Goal: Task Accomplishment & Management: Manage account settings

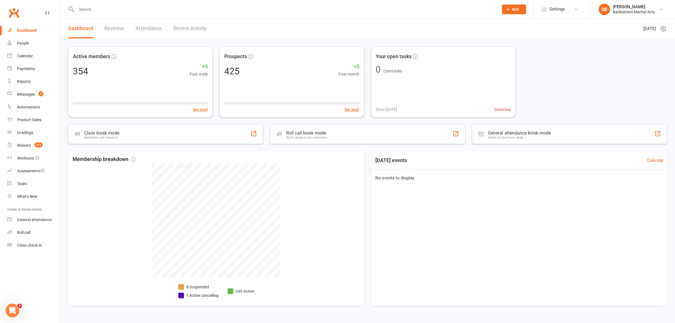
click at [101, 14] on div at bounding box center [281, 9] width 427 height 18
click at [101, 11] on input "text" at bounding box center [285, 9] width 420 height 8
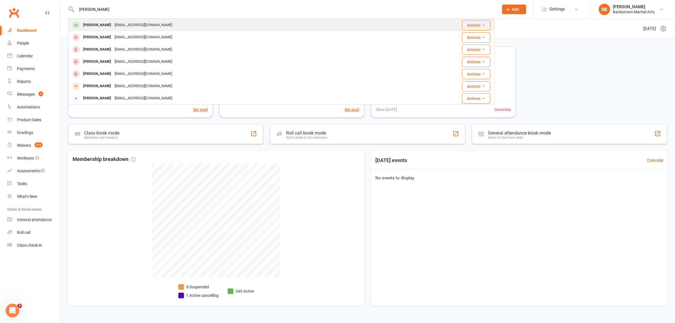
type input "[PERSON_NAME]"
click at [102, 27] on div "[PERSON_NAME]" at bounding box center [96, 25] width 31 height 8
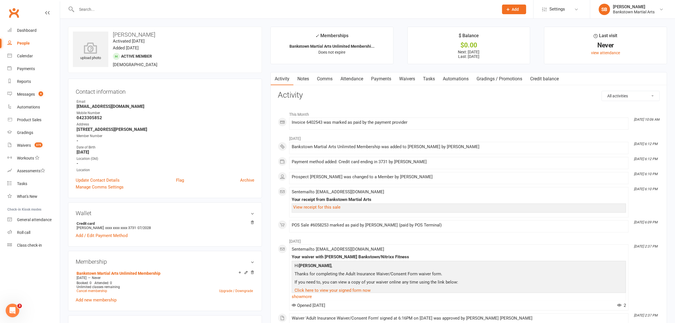
click at [383, 80] on link "Payments" at bounding box center [381, 78] width 28 height 13
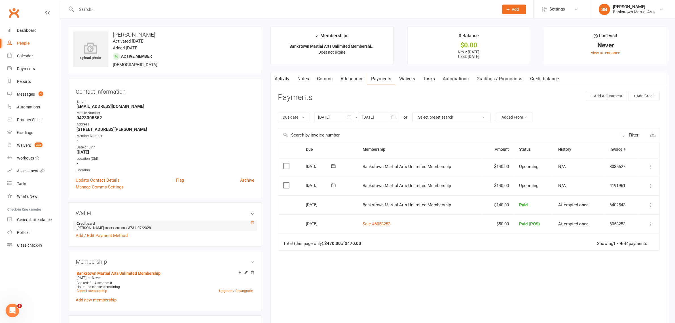
click at [253, 222] on icon at bounding box center [252, 222] width 3 height 3
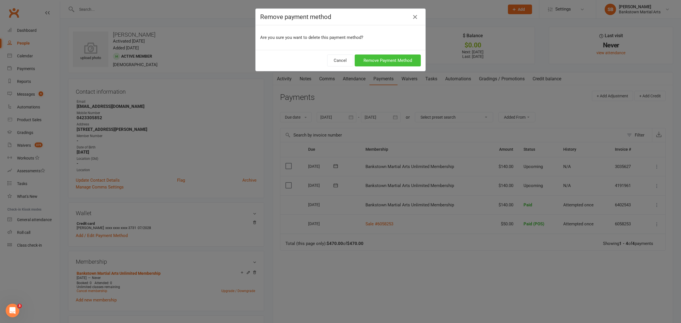
click at [378, 57] on button "Remove Payment Method" at bounding box center [388, 60] width 66 height 12
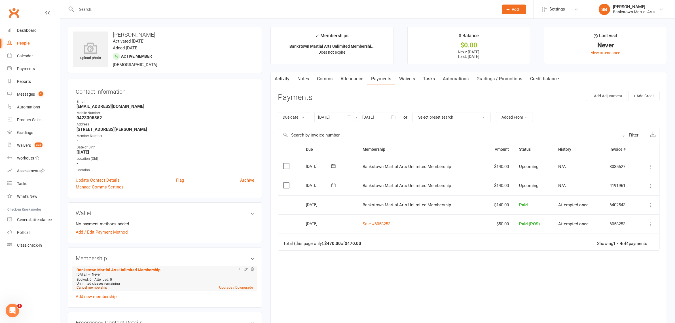
click at [92, 287] on link "Cancel membership" at bounding box center [92, 287] width 31 height 4
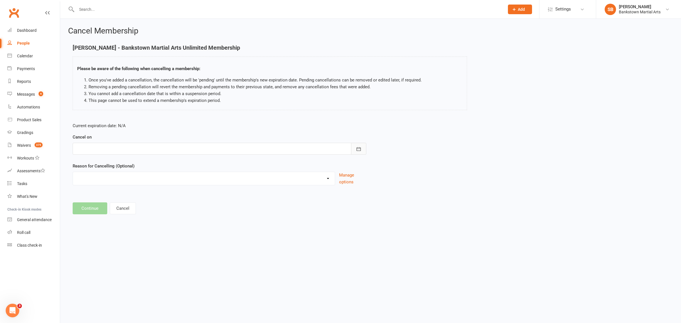
click at [359, 149] on icon "button" at bounding box center [359, 149] width 6 height 6
click at [129, 206] on button "15" at bounding box center [133, 206] width 12 height 10
type input "[DATE]"
click at [86, 208] on button "Continue" at bounding box center [90, 208] width 35 height 12
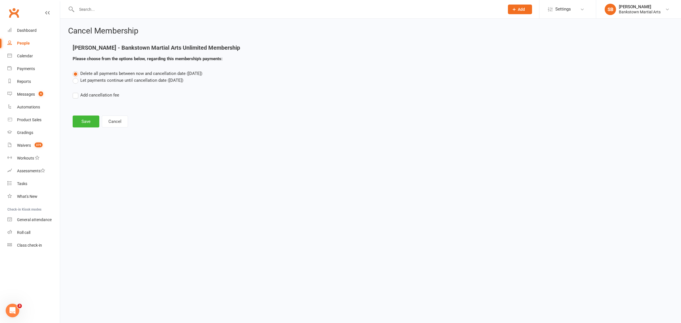
click at [73, 82] on label "Let payments continue until cancellation date ([DATE])" at bounding box center [128, 80] width 111 height 7
click at [73, 77] on input "Let payments continue until cancellation date ([DATE])" at bounding box center [75, 77] width 4 height 0
click at [90, 123] on button "Save" at bounding box center [86, 121] width 27 height 12
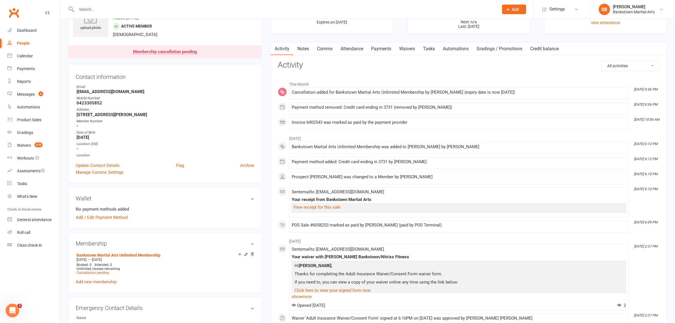
scroll to position [71, 0]
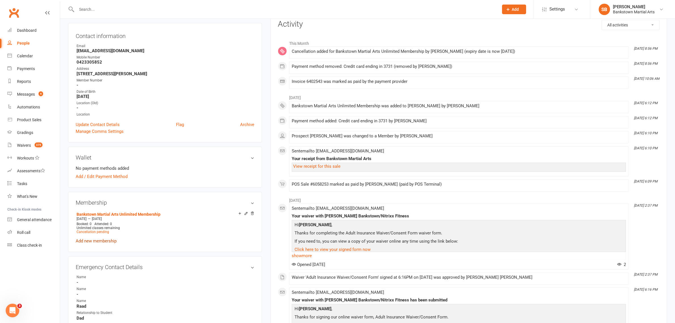
click at [101, 241] on link "Add new membership" at bounding box center [96, 240] width 41 height 5
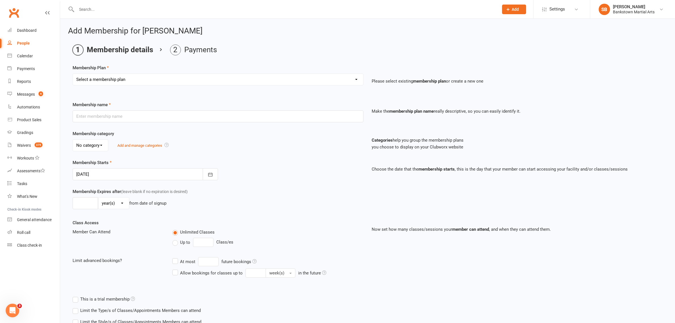
click at [120, 83] on select "Select a membership plan Create new Membership Plan Adult- Unlimited Brazilian …" at bounding box center [218, 79] width 290 height 11
select select "10"
click at [73, 74] on select "Select a membership plan Create new Membership Plan Adult- Unlimited Brazilian …" at bounding box center [218, 79] width 290 height 11
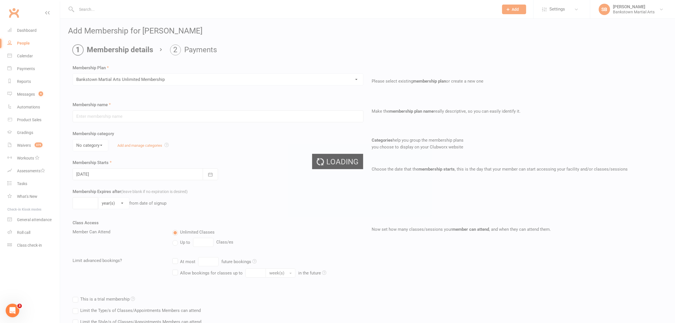
type input "Bankstown Martial Arts Unlimited Membership"
select select "0"
type input "0"
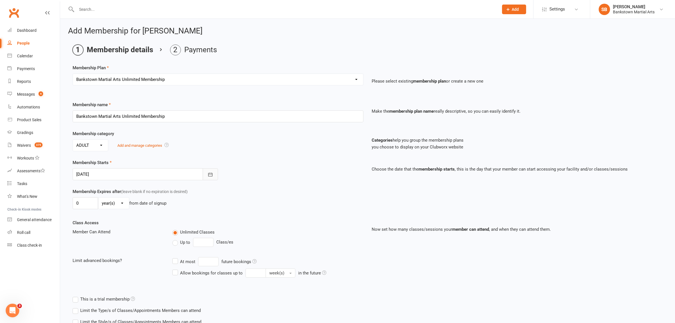
click at [211, 178] on button "button" at bounding box center [210, 174] width 15 height 12
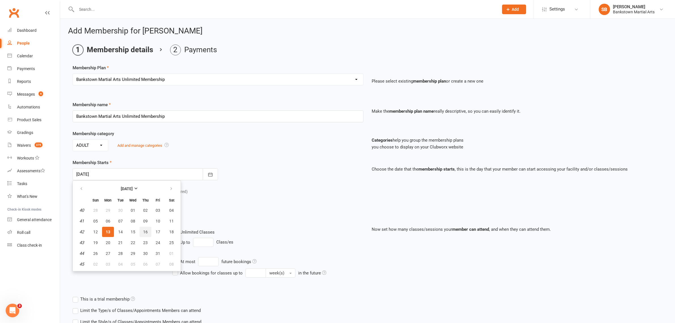
click at [145, 233] on button "16" at bounding box center [146, 232] width 12 height 10
type input "[DATE]"
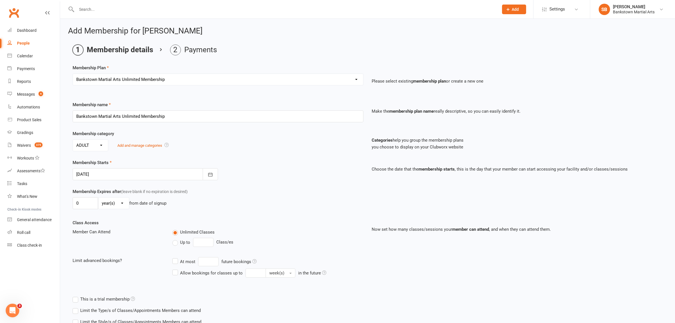
click at [106, 206] on select "day(s) week(s) month(s) year(s)" at bounding box center [113, 202] width 31 height 11
select select "1"
click at [98, 198] on select "day(s) week(s) month(s) year(s)" at bounding box center [113, 202] width 31 height 11
click at [78, 202] on input "0" at bounding box center [86, 203] width 26 height 12
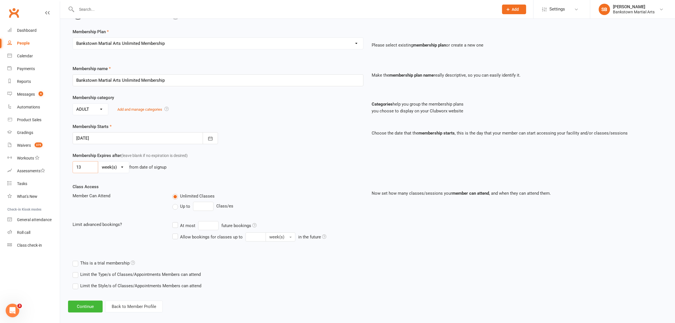
scroll to position [42, 0]
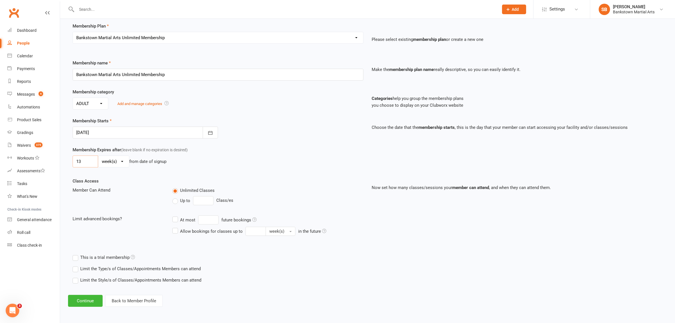
type input "13"
click at [75, 282] on label "Limit the Style/s of Classes/Appointments Members can attend" at bounding box center [137, 280] width 129 height 7
click at [75, 277] on input "Limit the Style/s of Classes/Appointments Members can attend" at bounding box center [75, 277] width 4 height 0
click at [111, 298] on label "Brazilian Jiu Jitsu >17" at bounding box center [131, 295] width 49 height 7
click at [111, 292] on input "Brazilian Jiu Jitsu >17" at bounding box center [109, 292] width 4 height 0
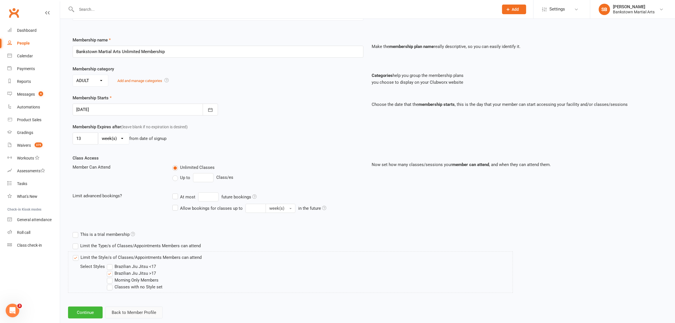
scroll to position [77, 0]
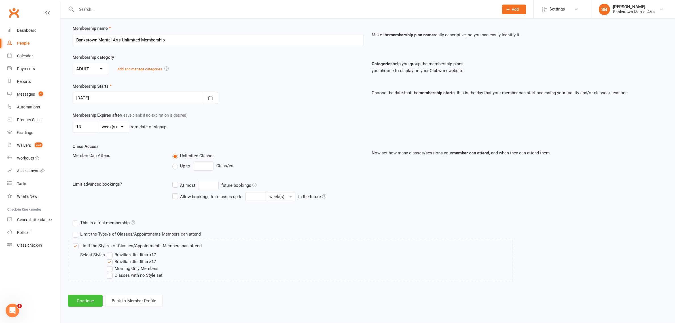
click at [96, 301] on button "Continue" at bounding box center [85, 301] width 35 height 12
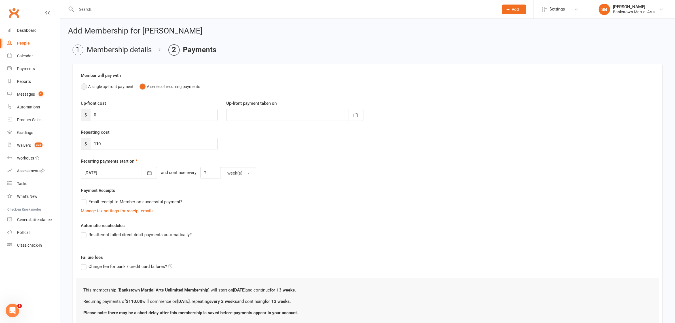
click at [86, 86] on button "A single up-front payment" at bounding box center [107, 86] width 53 height 11
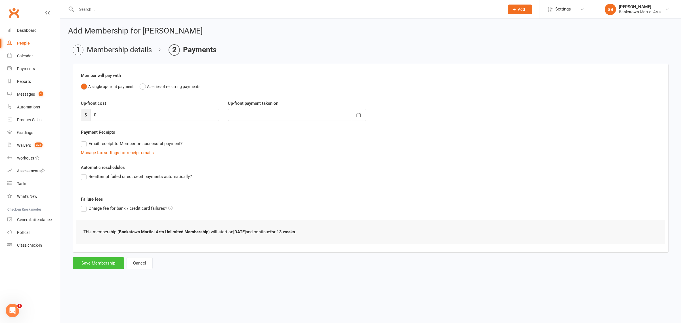
click at [107, 263] on button "Save Membership" at bounding box center [98, 263] width 51 height 12
